Goal: Transaction & Acquisition: Download file/media

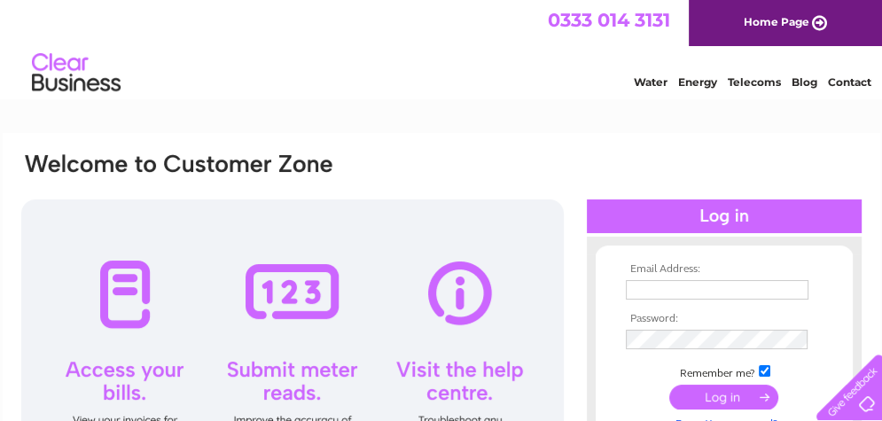
type input "greentreeyork@outlook.com"
click at [708, 400] on input "submit" at bounding box center [724, 397] width 109 height 25
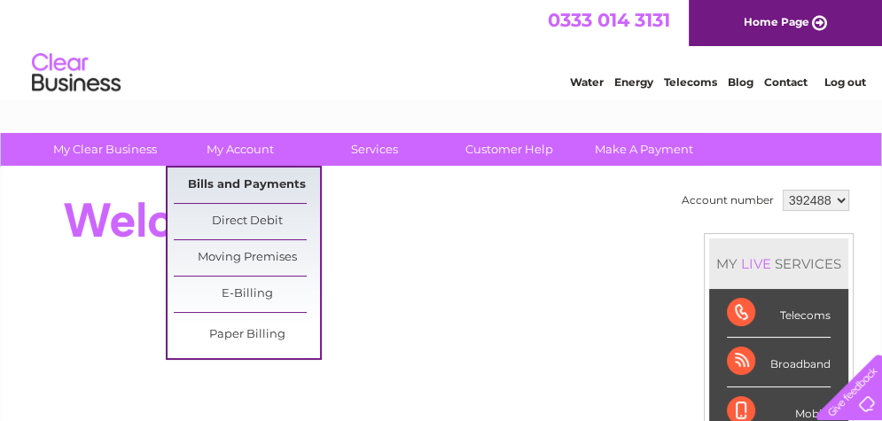
click at [232, 177] on link "Bills and Payments" at bounding box center [247, 185] width 146 height 35
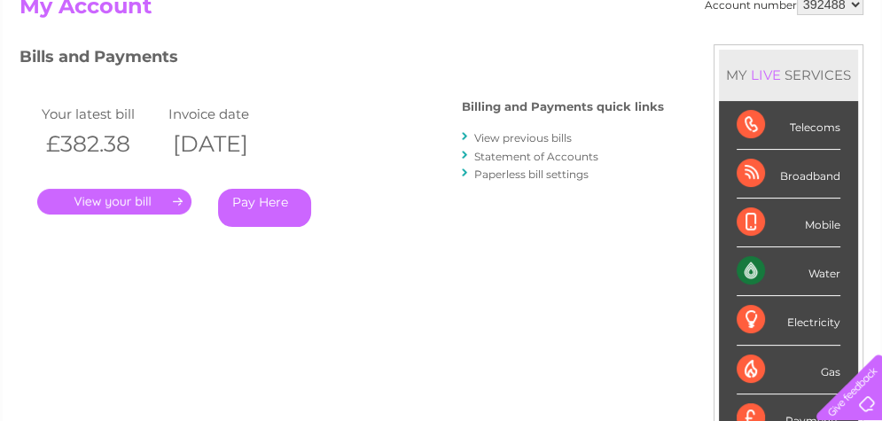
scroll to position [236, 0]
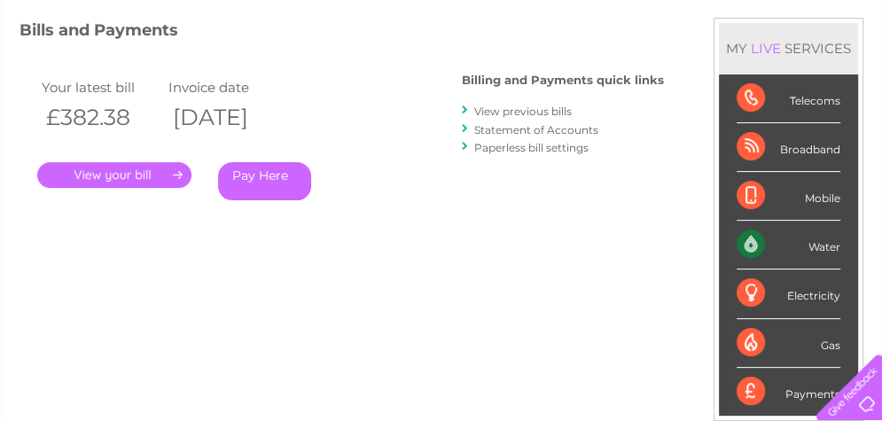
click at [151, 182] on link "." at bounding box center [114, 175] width 154 height 26
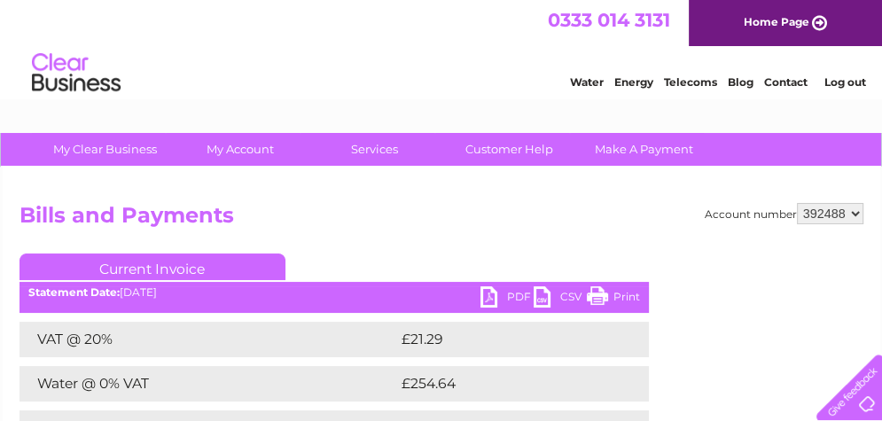
click at [490, 297] on link "PDF" at bounding box center [507, 299] width 53 height 26
